Goal: Register for event/course

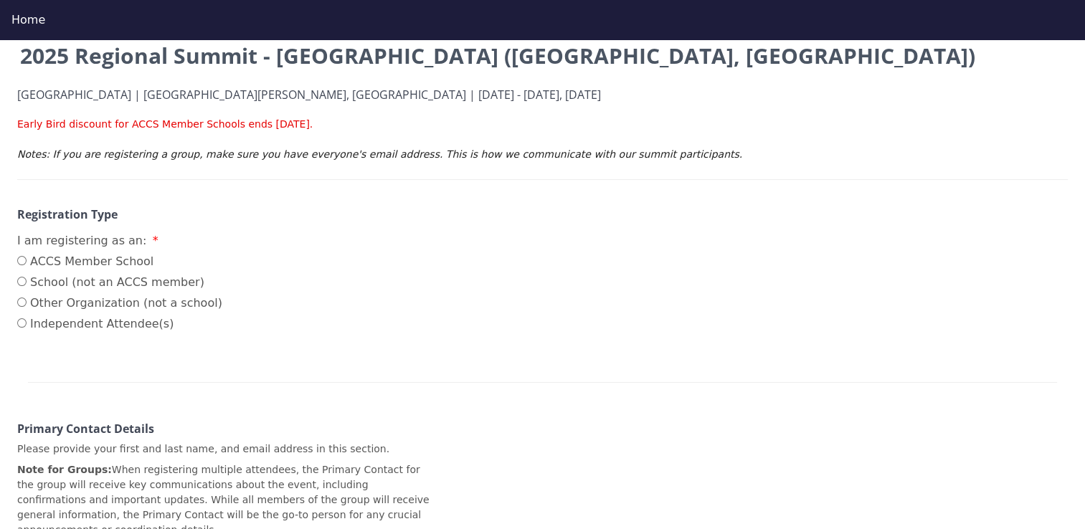
scroll to position [143, 0]
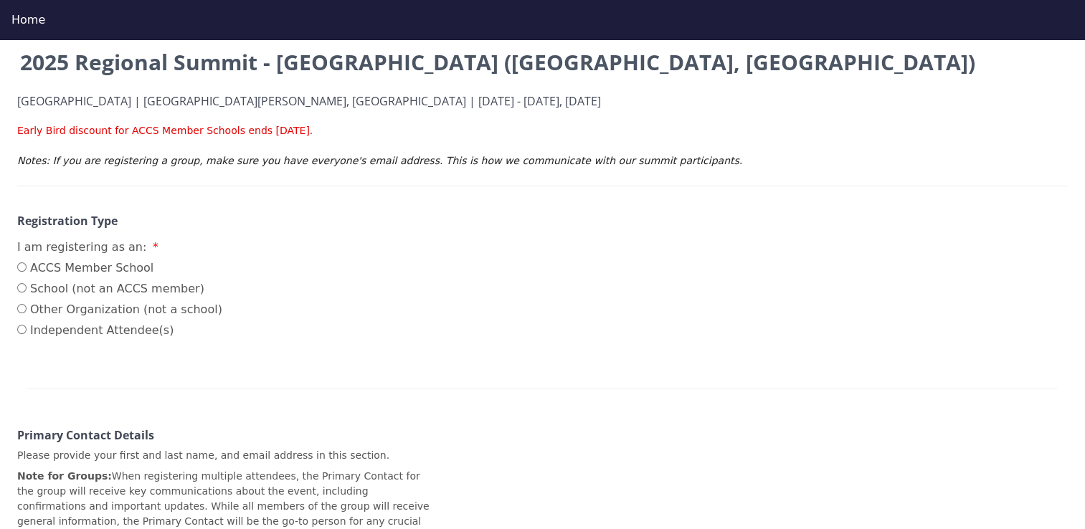
click at [83, 269] on label "ACCS Member School" at bounding box center [119, 268] width 205 height 17
click at [27, 269] on input "ACCS Member School" at bounding box center [21, 267] width 9 height 9
radio input "true"
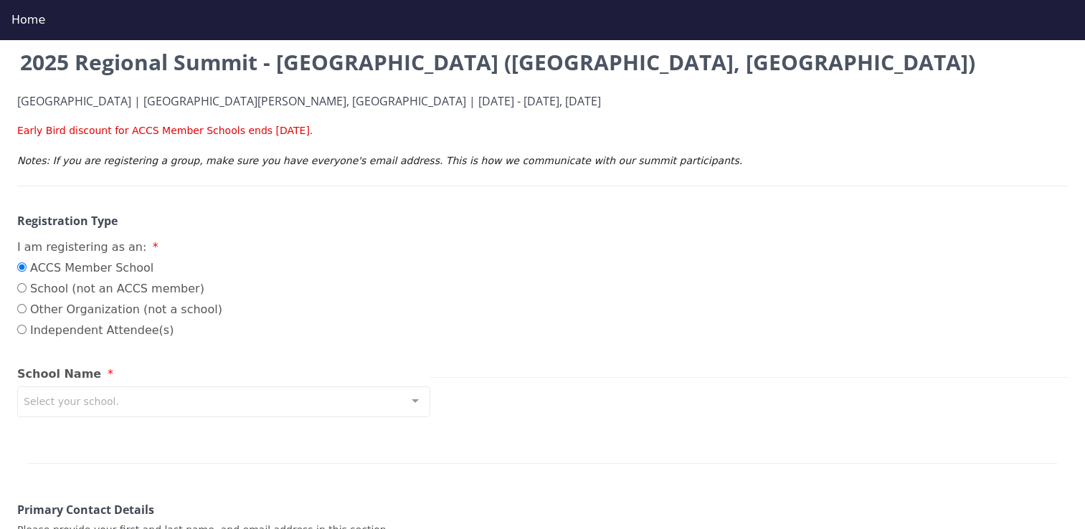
click at [189, 400] on div "Select your school." at bounding box center [223, 402] width 413 height 31
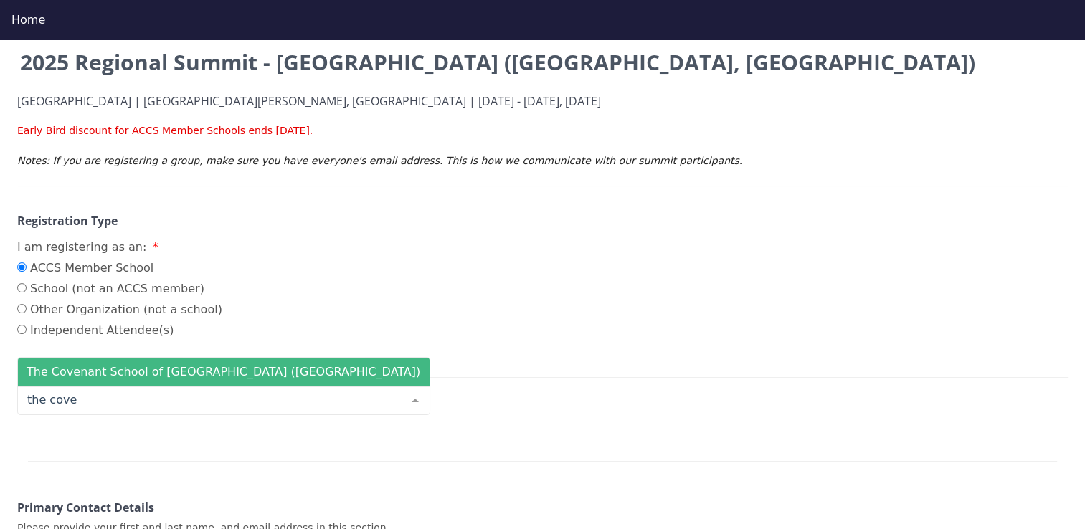
type input "the coven"
click at [214, 372] on span "The Covenant School of [GEOGRAPHIC_DATA] ([GEOGRAPHIC_DATA])" at bounding box center [224, 372] width 394 height 14
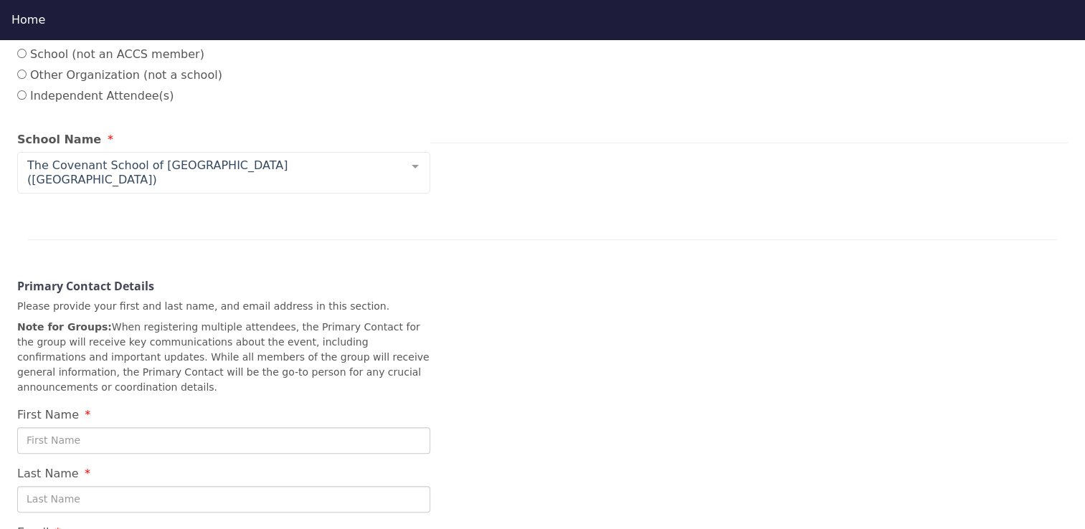
scroll to position [378, 0]
click at [169, 427] on input "First Name" at bounding box center [223, 440] width 413 height 27
type input "[PERSON_NAME]"
type input "[EMAIL_ADDRESS][DOMAIN_NAME]"
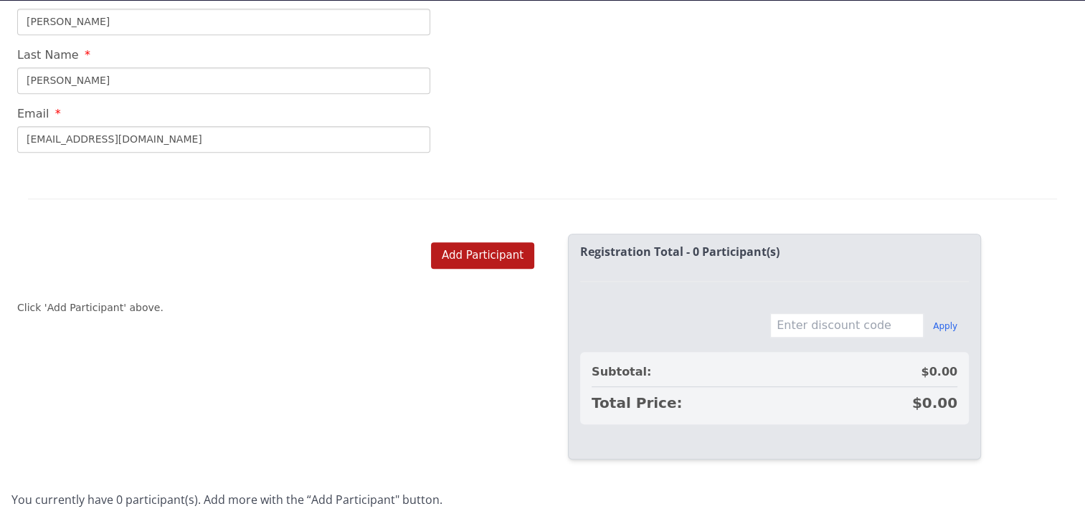
scroll to position [40, 0]
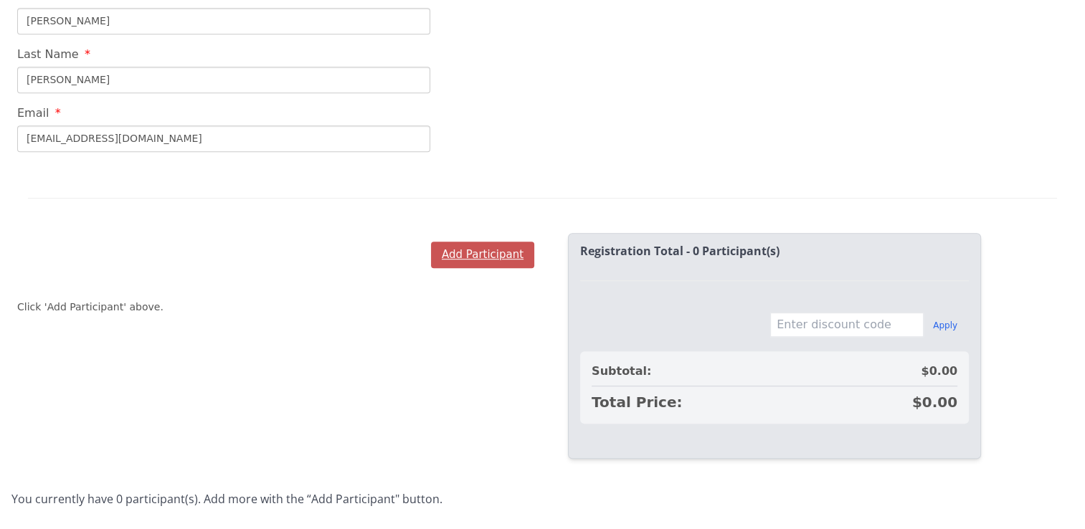
click at [496, 242] on button "Add Participant" at bounding box center [482, 255] width 103 height 27
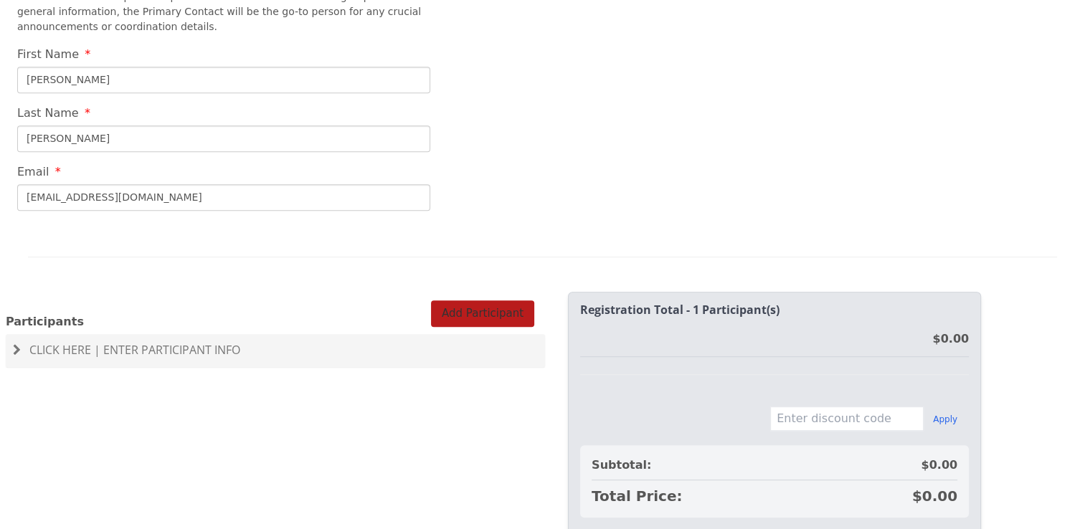
scroll to position [826, 0]
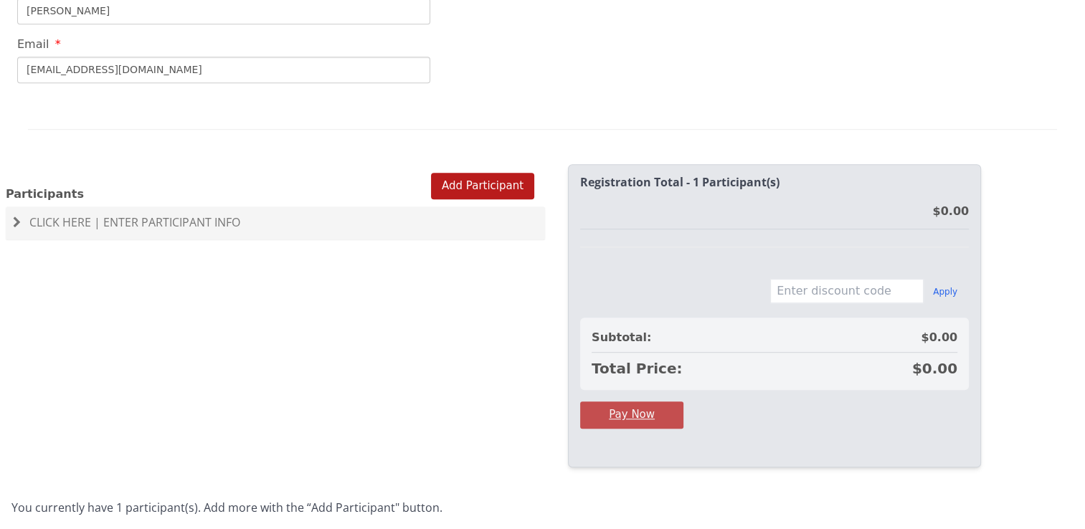
click at [618, 402] on button "Pay Now" at bounding box center [631, 415] width 103 height 27
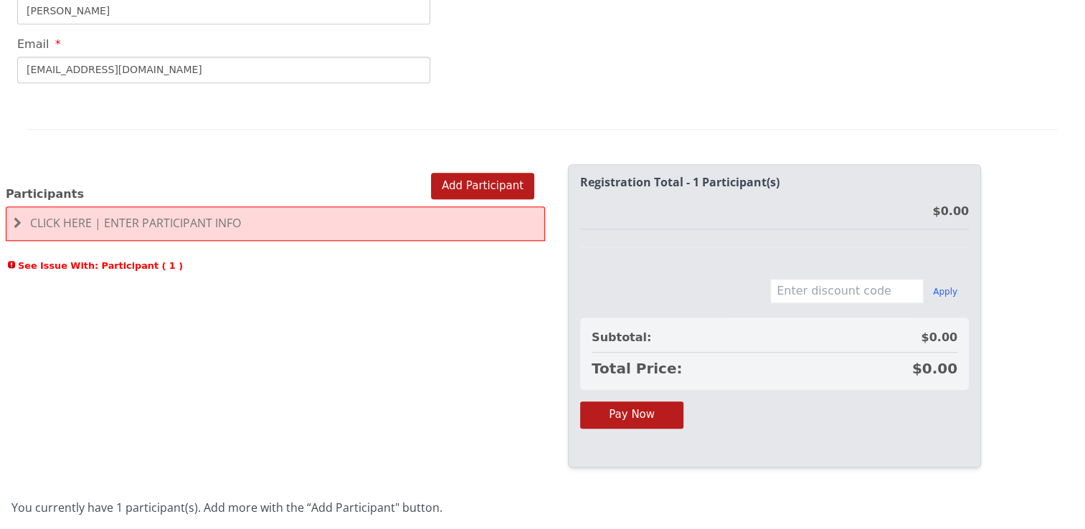
click at [347, 217] on h4 "Click Here | Enter Participant Info" at bounding box center [276, 223] width 524 height 13
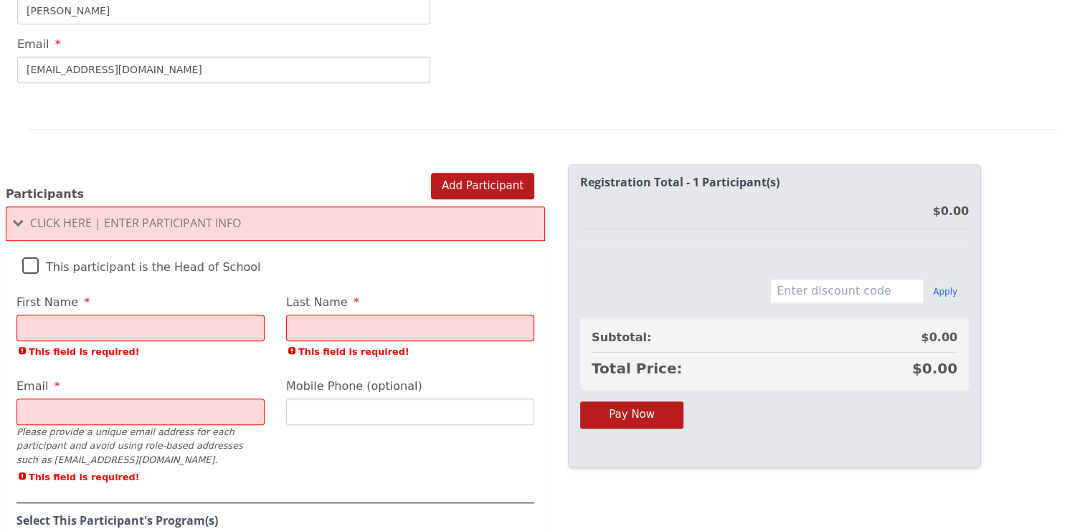
click at [176, 248] on label "This participant is the Head of School" at bounding box center [141, 263] width 239 height 31
click at [0, 0] on input "This participant is the Head of School" at bounding box center [0, 0] width 0 height 0
click at [152, 315] on input "First Name" at bounding box center [140, 328] width 248 height 27
type input "[PERSON_NAME]"
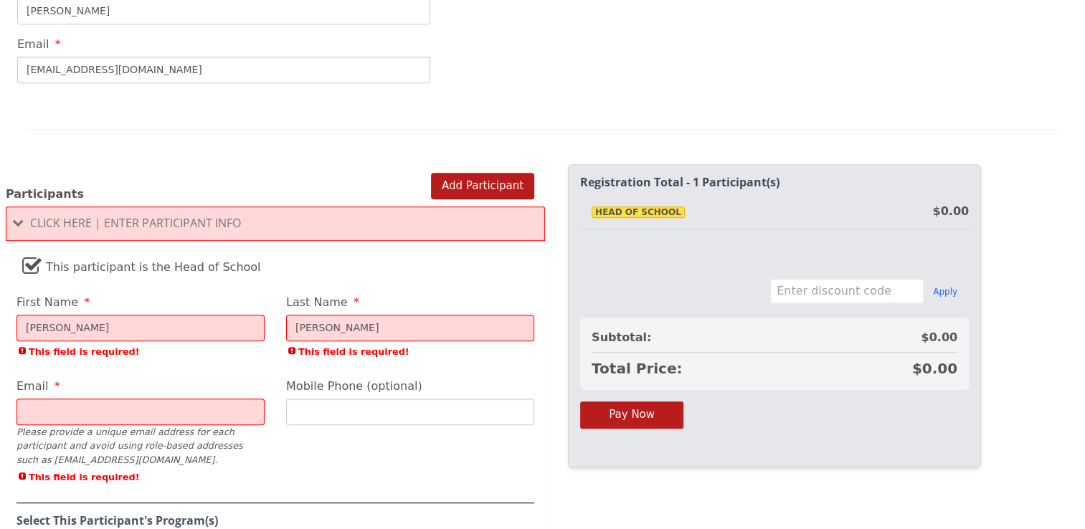
type input "[EMAIL_ADDRESS][DOMAIN_NAME]"
type input "[PHONE_NUMBER]"
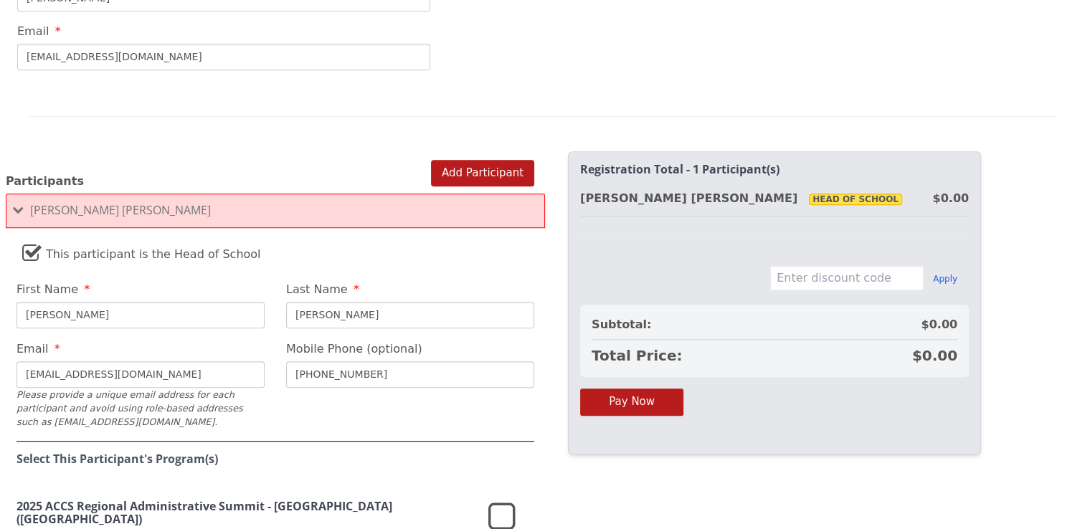
scroll to position [249, 0]
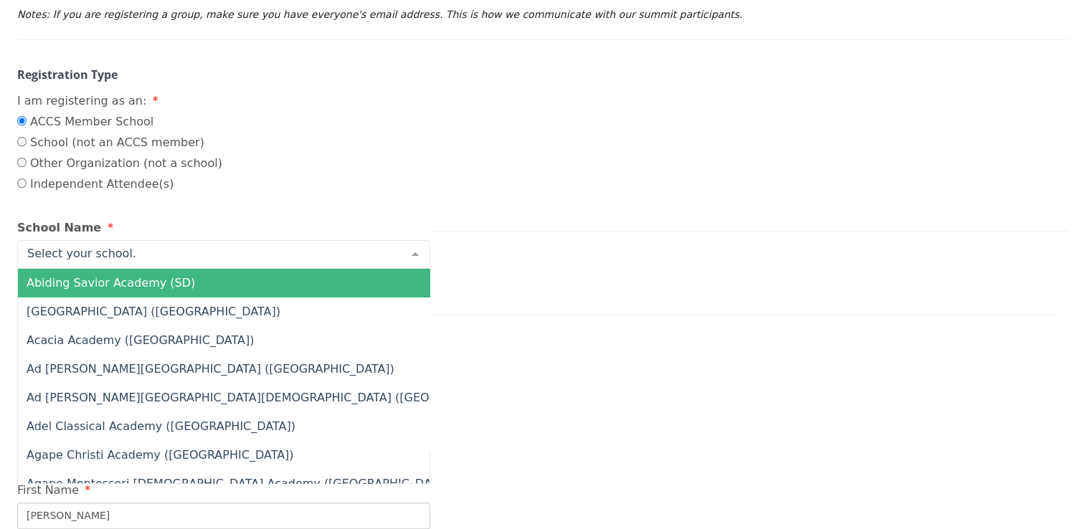
click at [347, 151] on div "ACCS Member School School (not an ACCS member) Other Organization (not a school…" at bounding box center [542, 154] width 1051 height 83
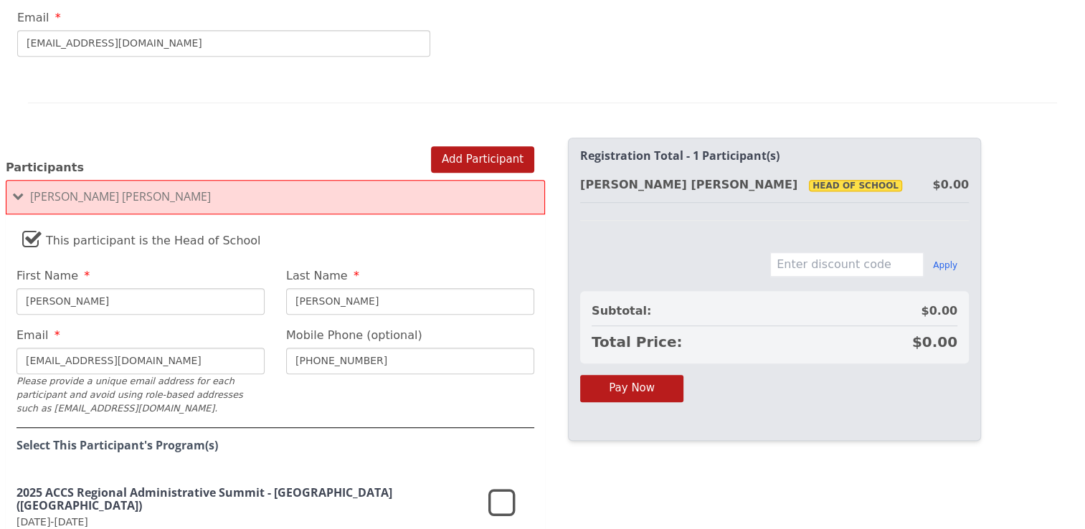
scroll to position [971, 0]
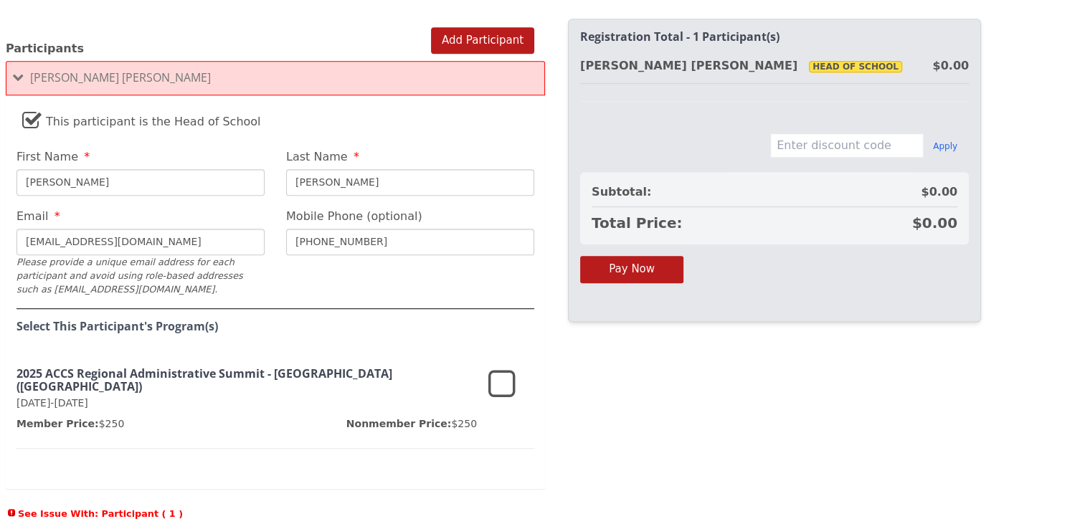
click at [496, 368] on icon at bounding box center [501, 385] width 27 height 34
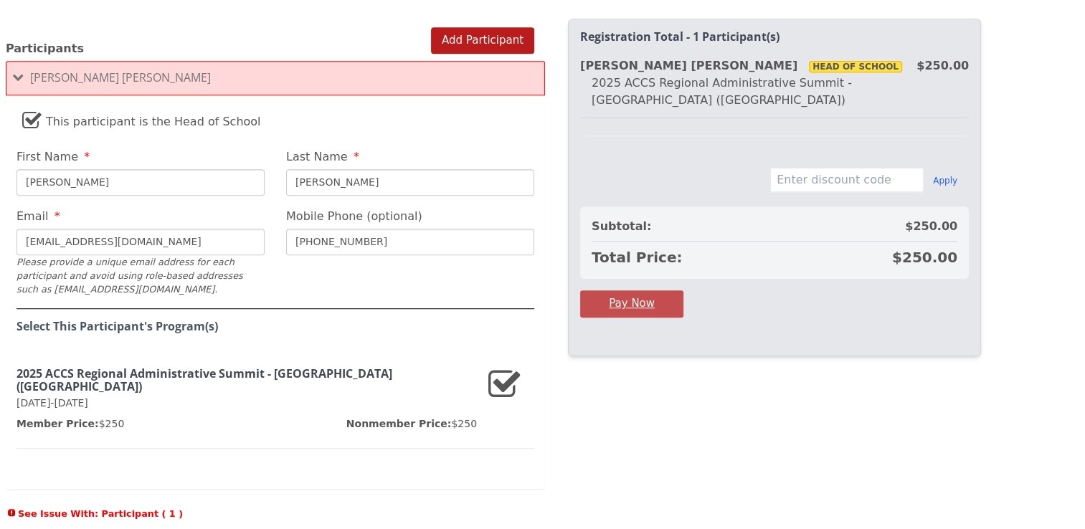
click at [653, 290] on button "Pay Now" at bounding box center [631, 303] width 103 height 27
